Goal: Information Seeking & Learning: Learn about a topic

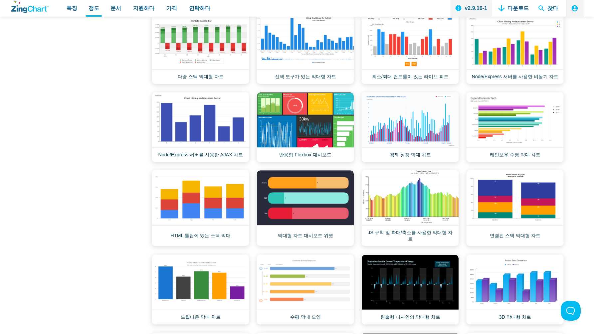
scroll to position [404, 0]
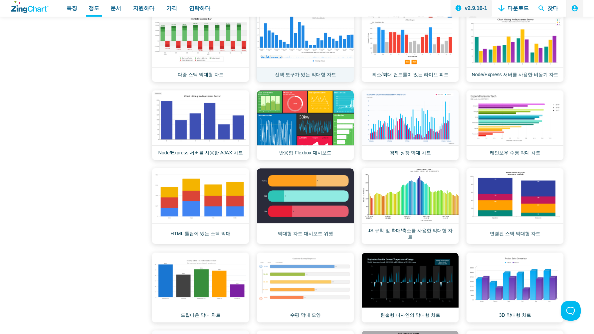
click at [315, 63] on link "선택 도구가 있는 막대형 차트" at bounding box center [306, 47] width 98 height 70
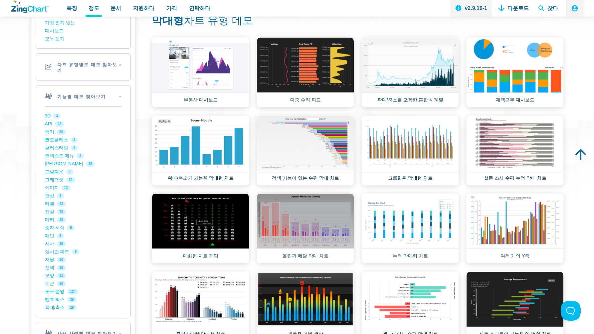
scroll to position [0, 0]
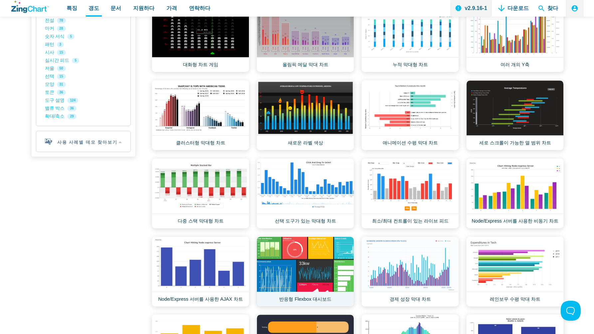
click at [276, 264] on link "반응형 Flexbox 대시보드" at bounding box center [306, 272] width 98 height 70
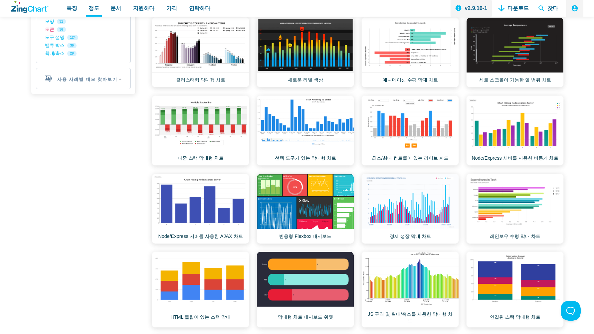
scroll to position [450, 0]
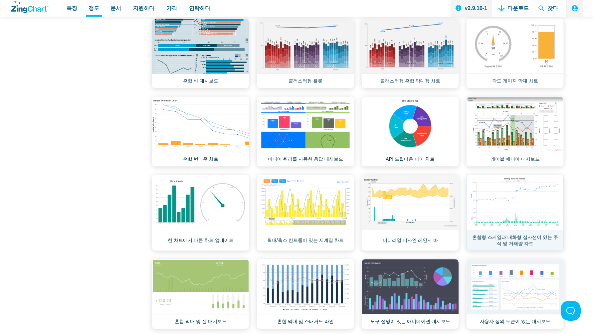
click at [515, 210] on link "혼합형 스케일과 대화형 십자선이 있는 주식 및 거래량 차트" at bounding box center [516, 213] width 98 height 76
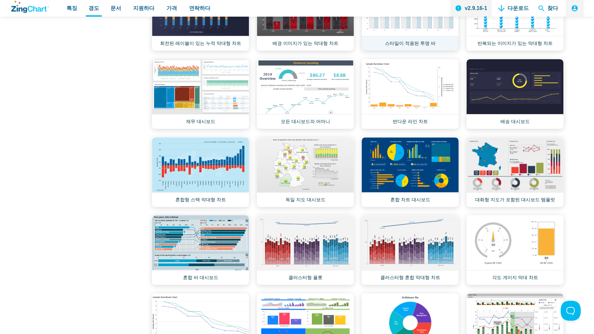
scroll to position [789, 0]
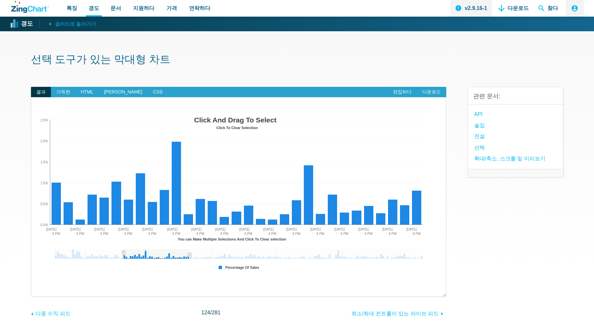
drag, startPoint x: 110, startPoint y: 251, endPoint x: 195, endPoint y: 254, distance: 85.0
click at [190, 254] on div "앱 콘텐츠" at bounding box center [157, 254] width 66 height 10
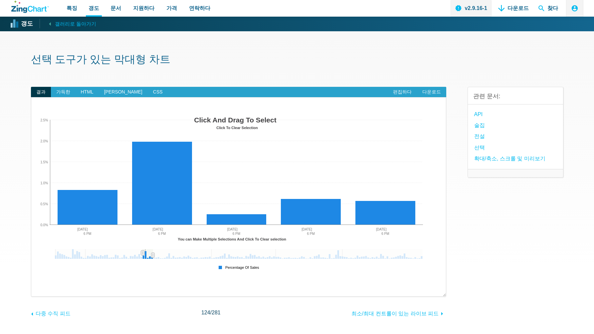
drag, startPoint x: 195, startPoint y: 253, endPoint x: 155, endPoint y: 254, distance: 41.0
click at [155, 254] on icon "앱 콘텐츠" at bounding box center [153, 255] width 4 height 5
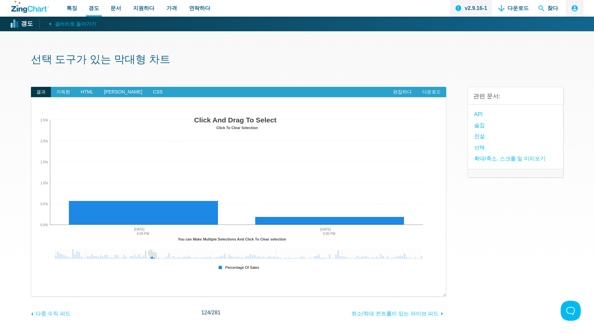
drag, startPoint x: 146, startPoint y: 252, endPoint x: 154, endPoint y: 254, distance: 8.1
click at [154, 254] on div "Click And Drag To Select Click To Clear Selection Jan 2019 Feb 2019 Mar 2019 Ap…" at bounding box center [239, 194] width 402 height 160
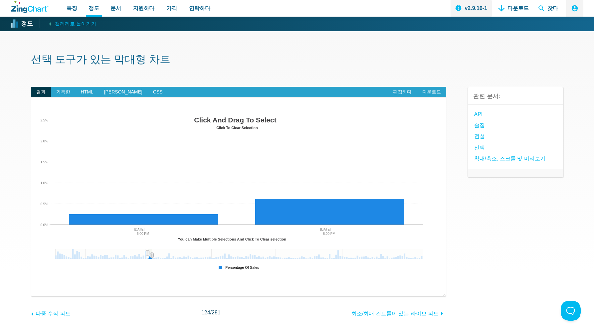
drag, startPoint x: 154, startPoint y: 254, endPoint x: 148, endPoint y: 255, distance: 6.1
click at [148, 255] on div "앱 콘텐츠" at bounding box center [152, 255] width 10 height 12
click at [148, 256] on div "앱 콘텐츠" at bounding box center [152, 255] width 10 height 12
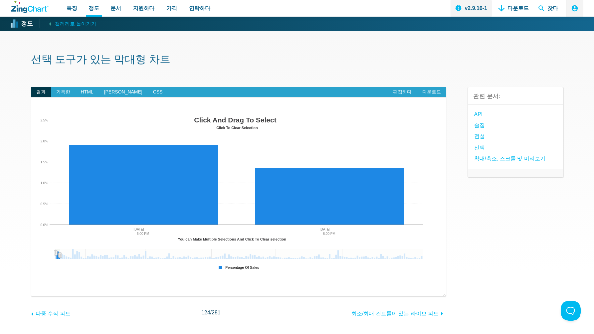
drag, startPoint x: 150, startPoint y: 253, endPoint x: 60, endPoint y: 253, distance: 89.6
click at [60, 253] on g "앱 콘텐츠" at bounding box center [59, 255] width 3 height 5
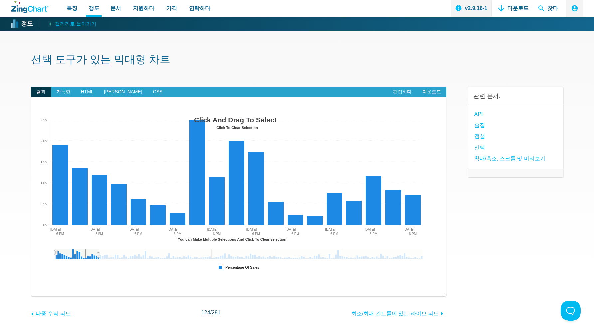
drag, startPoint x: 56, startPoint y: 251, endPoint x: 97, endPoint y: 253, distance: 40.3
click at [98, 253] on div "앱 콘텐츠" at bounding box center [98, 255] width 10 height 12
drag, startPoint x: 70, startPoint y: 252, endPoint x: 102, endPoint y: 250, distance: 32.1
click at [99, 250] on div "앱 콘텐츠" at bounding box center [77, 254] width 43 height 10
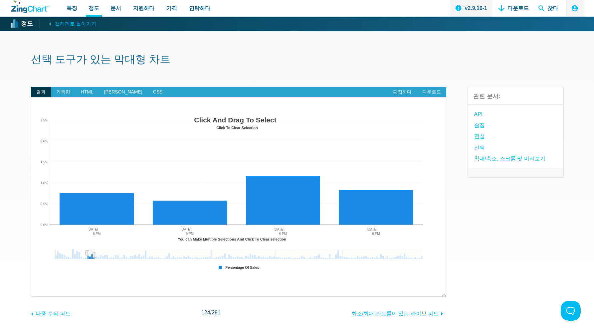
drag, startPoint x: 119, startPoint y: 255, endPoint x: 94, endPoint y: 254, distance: 25.3
click at [94, 257] on div "앱 콘텐츠" at bounding box center [94, 255] width 10 height 12
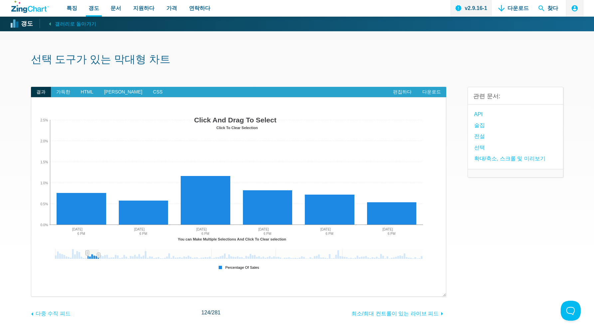
drag, startPoint x: 93, startPoint y: 251, endPoint x: 95, endPoint y: 255, distance: 3.7
click at [99, 255] on div "앱 콘텐츠" at bounding box center [99, 255] width 10 height 12
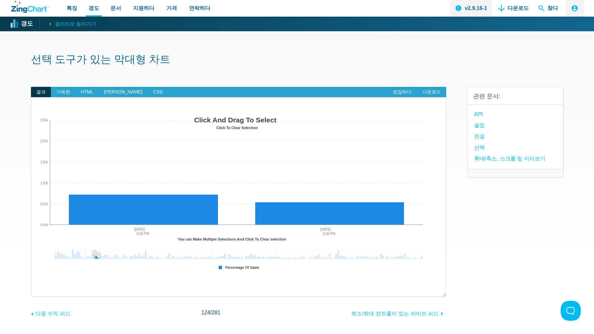
drag, startPoint x: 91, startPoint y: 253, endPoint x: 180, endPoint y: 257, distance: 89.3
click at [319, 257] on div "Click And Drag To Select Click To Clear Selection Jan 2019 Feb 2019 Mar 2019 Ap…" at bounding box center [239, 194] width 402 height 160
drag, startPoint x: 95, startPoint y: 251, endPoint x: 99, endPoint y: 251, distance: 3.7
click at [99, 250] on div "앱 콘텐츠" at bounding box center [99, 255] width 10 height 12
click at [100, 246] on div "Click And Drag To Select Click To Clear Selection Jan 2019 Feb 2019 Mar 2019 Ap…" at bounding box center [239, 194] width 402 height 160
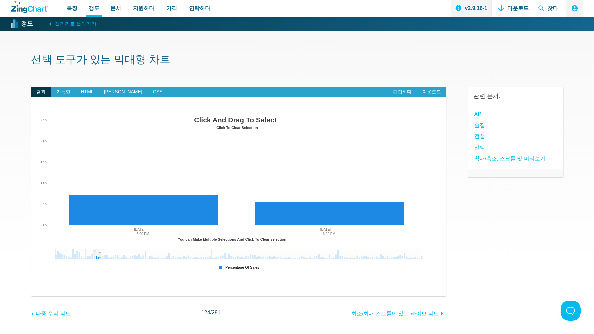
click at [100, 254] on icon "앱 콘텐츠" at bounding box center [99, 255] width 1 height 3
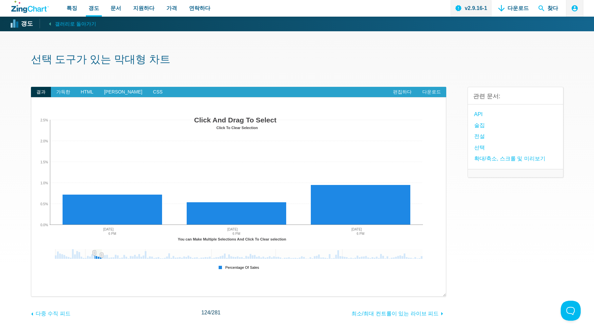
drag, startPoint x: 99, startPoint y: 253, endPoint x: 105, endPoint y: 252, distance: 5.7
click at [104, 253] on icon "앱 콘텐츠" at bounding box center [102, 255] width 4 height 5
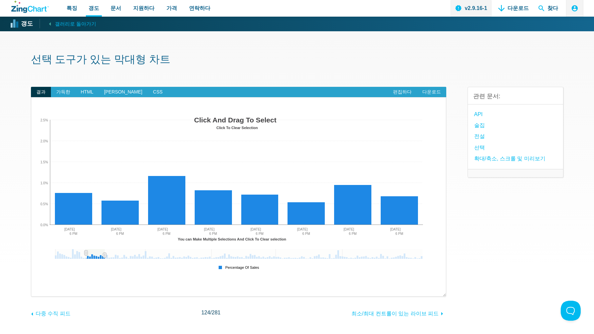
drag, startPoint x: 97, startPoint y: 250, endPoint x: 86, endPoint y: 253, distance: 11.0
click at [86, 253] on div "앱 콘텐츠" at bounding box center [86, 253] width 10 height 12
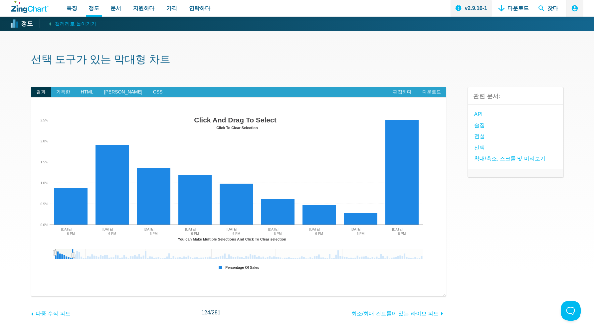
drag, startPoint x: 95, startPoint y: 254, endPoint x: 0, endPoint y: 255, distance: 94.6
click at [0, 255] on section "선택 도구가 있는 막대형 차트 결과 가득한 HTML 제이에스 CSS 편집하다 다운로드 ​ ZingChart 기반 Click And Drag T…" at bounding box center [297, 202] width 594 height 342
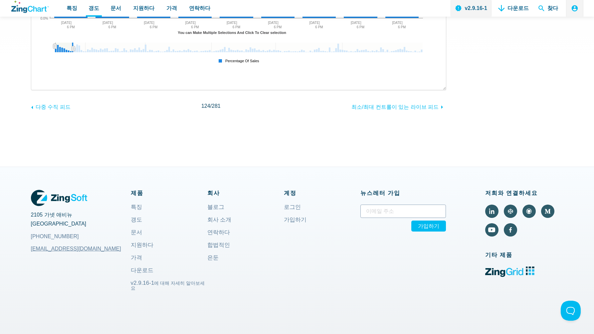
scroll to position [210, 0]
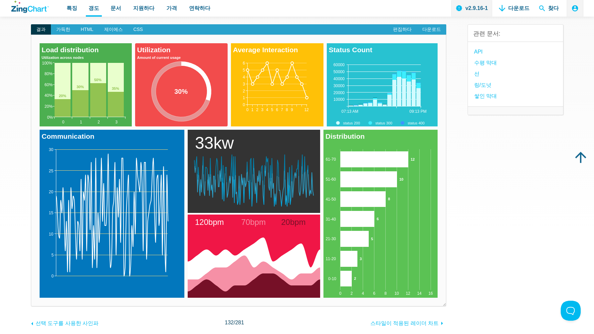
scroll to position [58, 0]
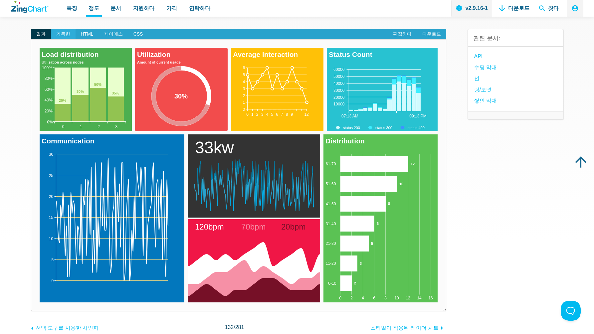
drag, startPoint x: 70, startPoint y: 27, endPoint x: 68, endPoint y: 31, distance: 4.0
click at [69, 27] on div "결과 가득한 HTML 제이에스 CSS 편집하다 다운로드 Load distribution Utilization across nodes 0 3 1…" at bounding box center [239, 175] width 416 height 315
click at [68, 31] on span "가득한" at bounding box center [63, 34] width 25 height 11
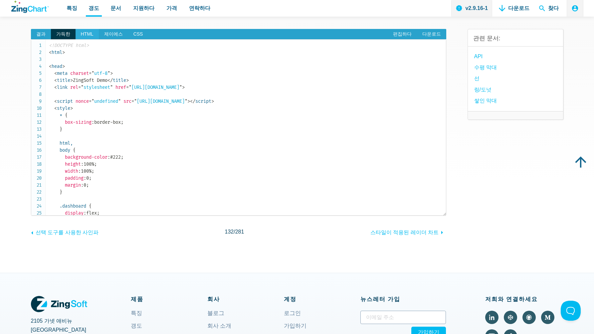
click at [81, 34] on font "HTML" at bounding box center [87, 33] width 13 height 5
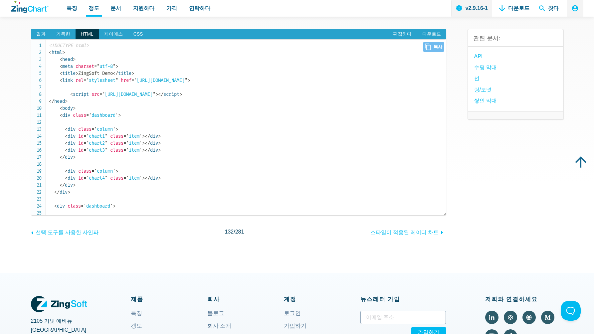
scroll to position [0, 0]
